Goal: Check status

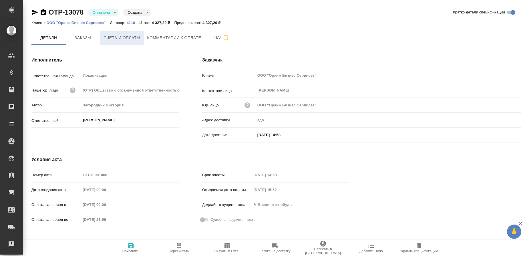
click at [117, 36] on span "Счета и оплаты" at bounding box center [121, 37] width 37 height 7
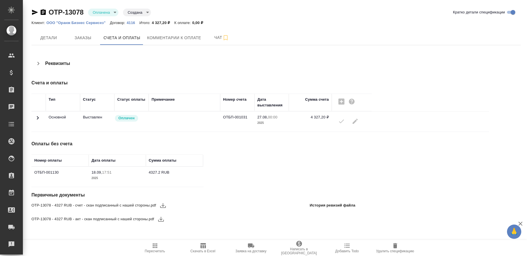
click at [38, 116] on icon at bounding box center [37, 117] width 7 height 7
